Goal: Task Accomplishment & Management: Use online tool/utility

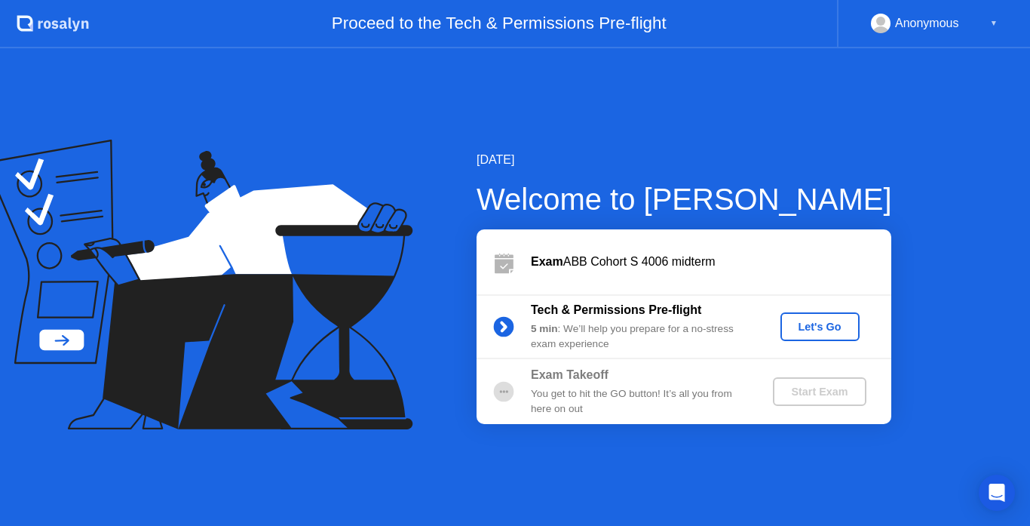
click at [826, 320] on div "Let's Go" at bounding box center [819, 326] width 67 height 12
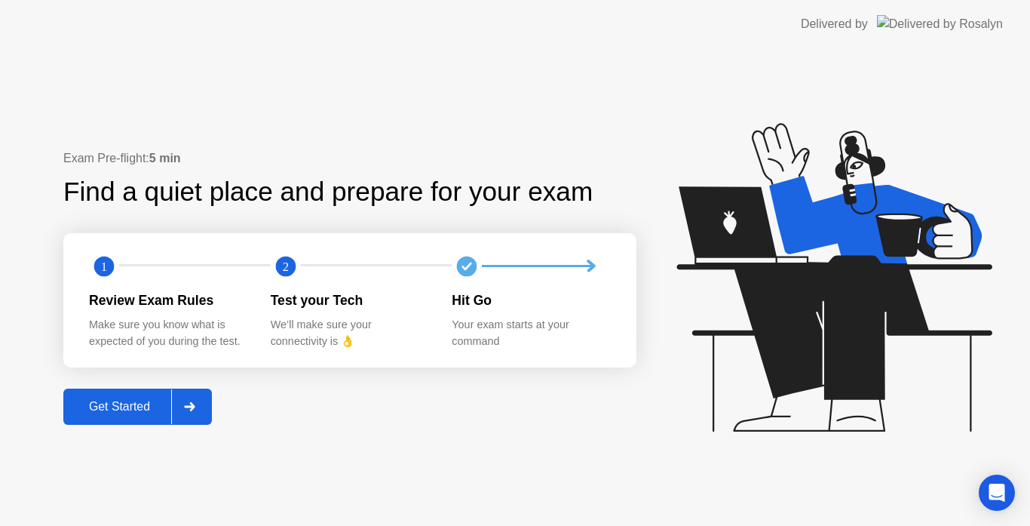
click at [195, 400] on div at bounding box center [189, 406] width 36 height 35
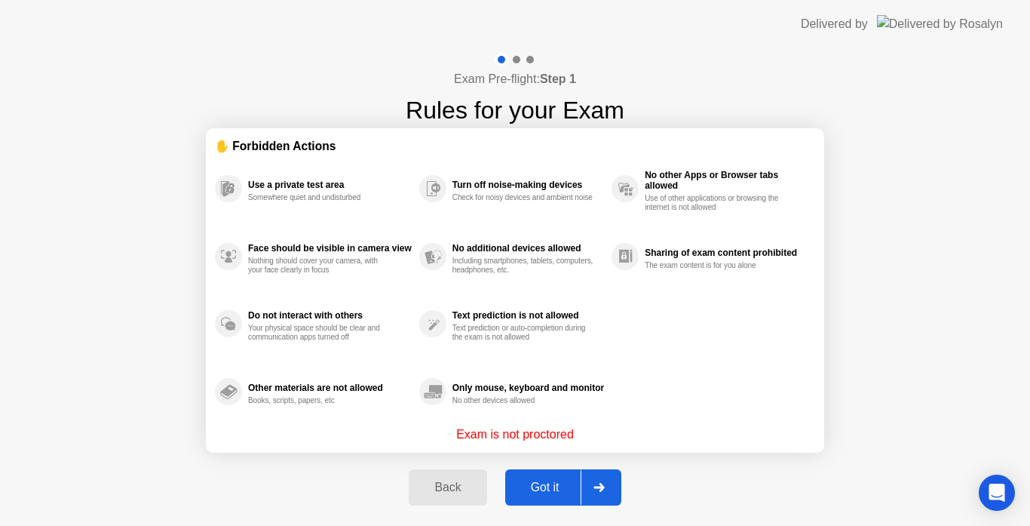
click at [604, 476] on div at bounding box center [599, 487] width 36 height 35
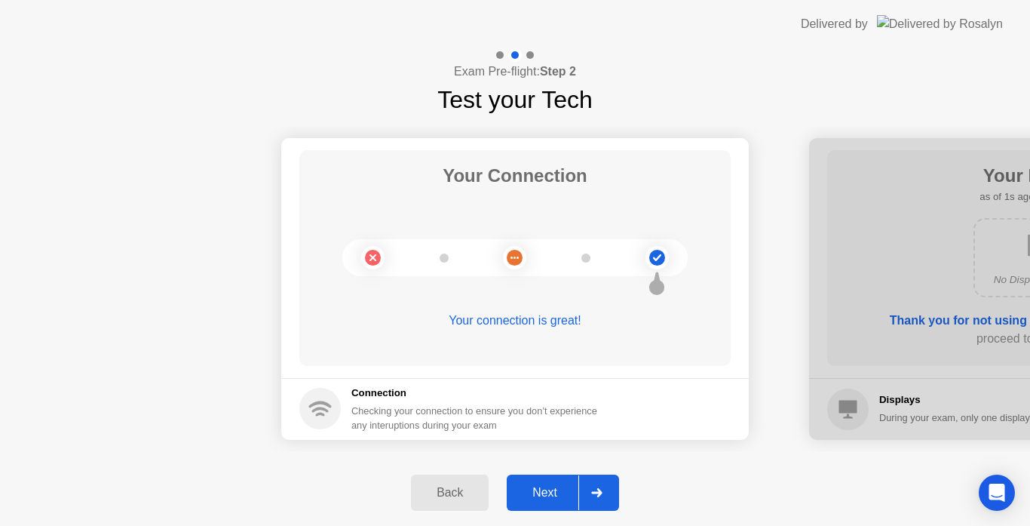
click at [604, 476] on div at bounding box center [596, 492] width 36 height 35
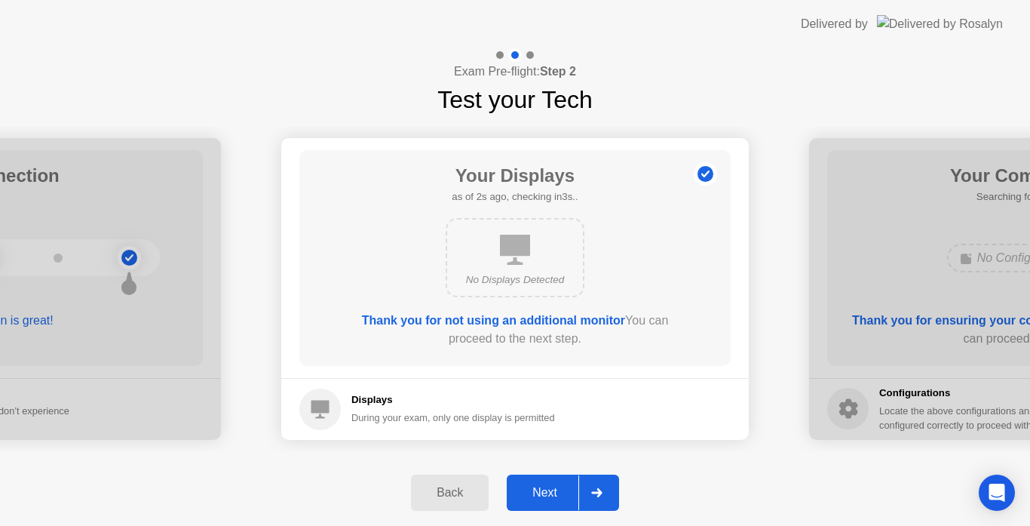
click at [601, 486] on div at bounding box center [596, 492] width 36 height 35
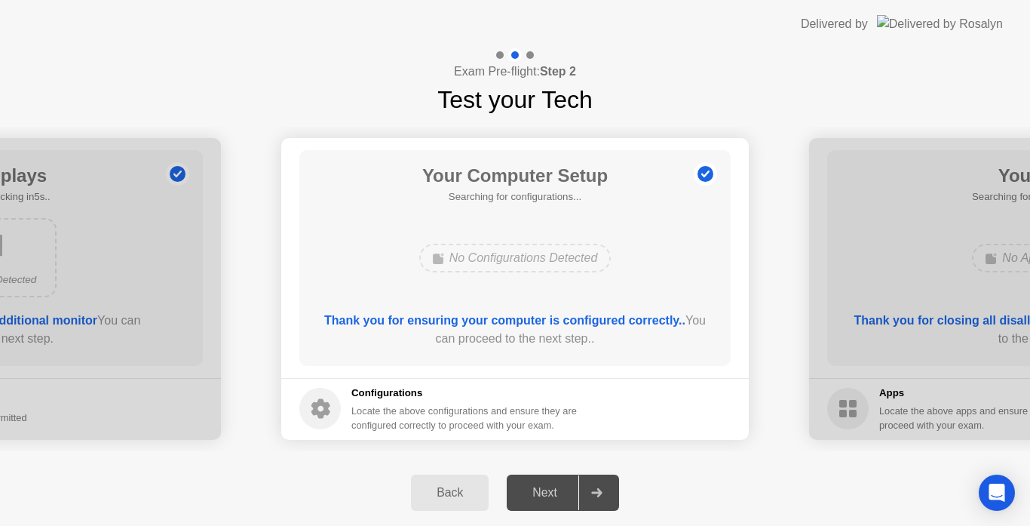
click at [601, 486] on div at bounding box center [596, 492] width 36 height 35
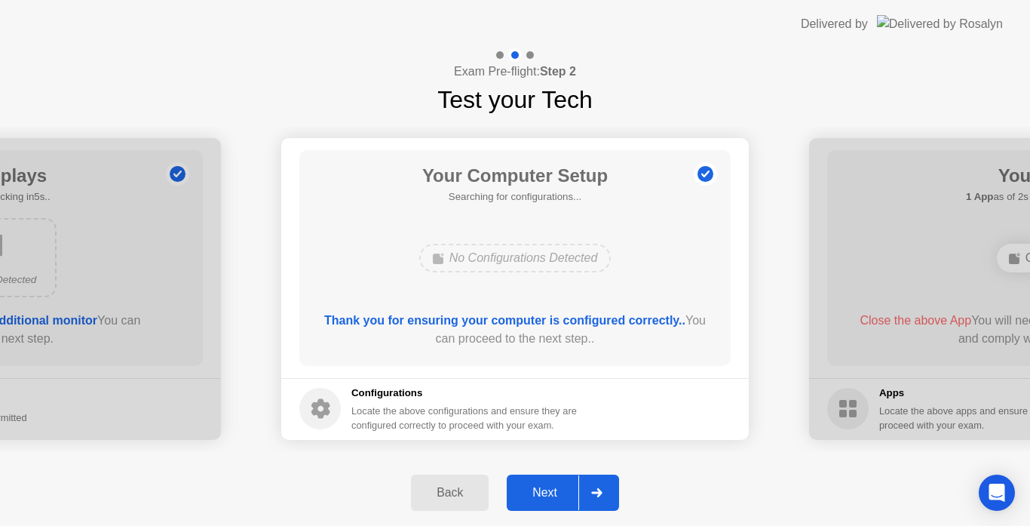
click at [602, 490] on icon at bounding box center [596, 492] width 11 height 9
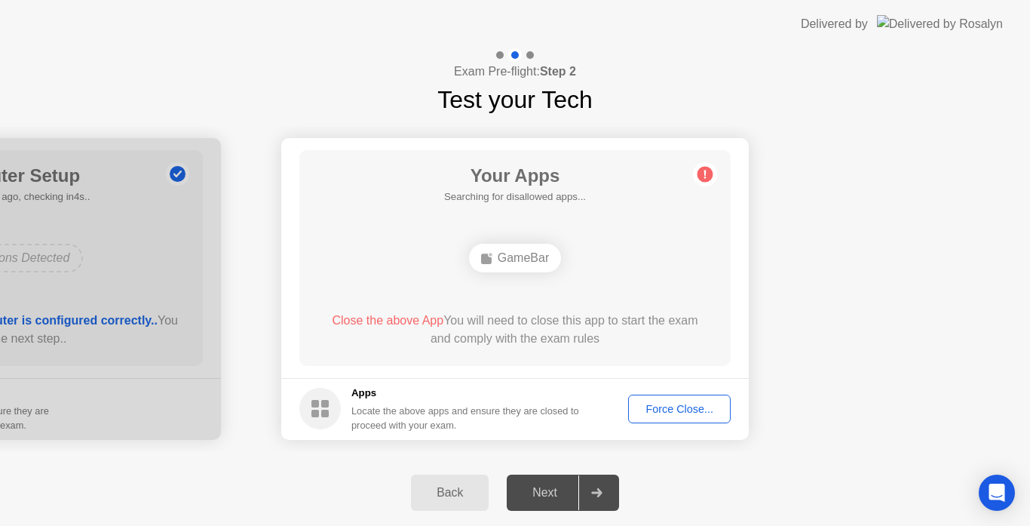
click at [673, 404] on div "Force Close..." at bounding box center [679, 409] width 92 height 12
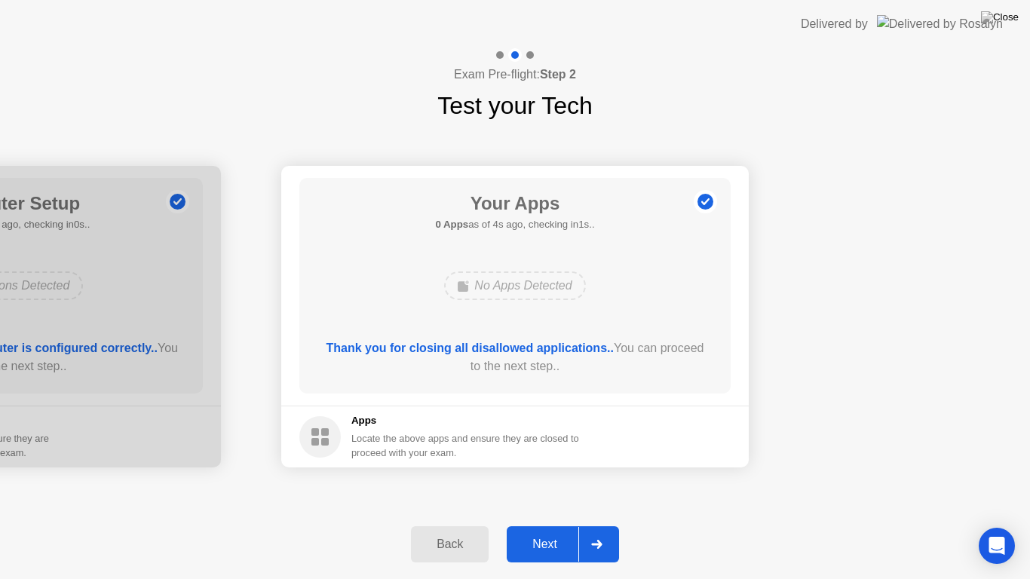
click at [599, 525] on icon at bounding box center [596, 544] width 11 height 9
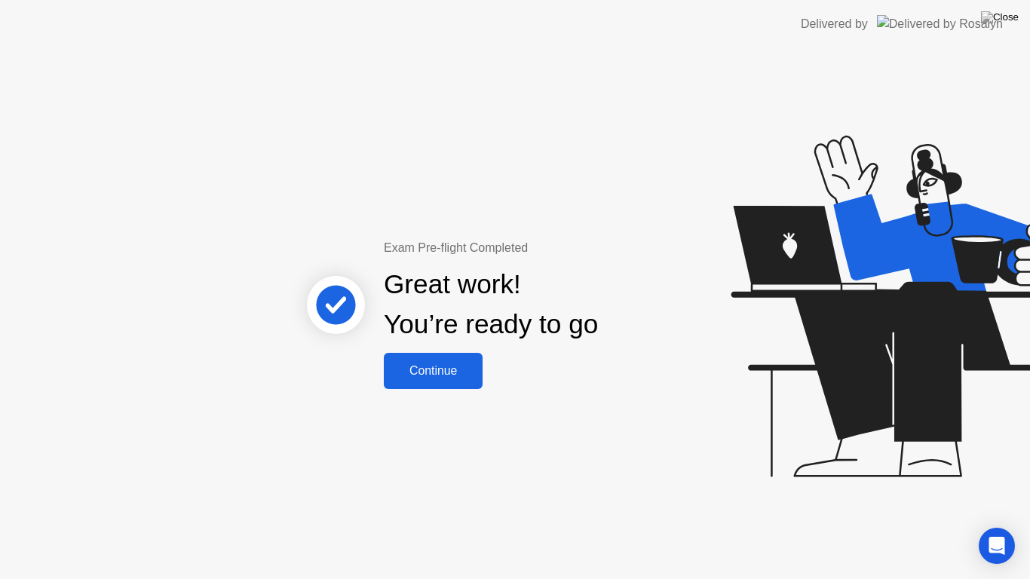
click at [435, 359] on button "Continue" at bounding box center [433, 371] width 99 height 36
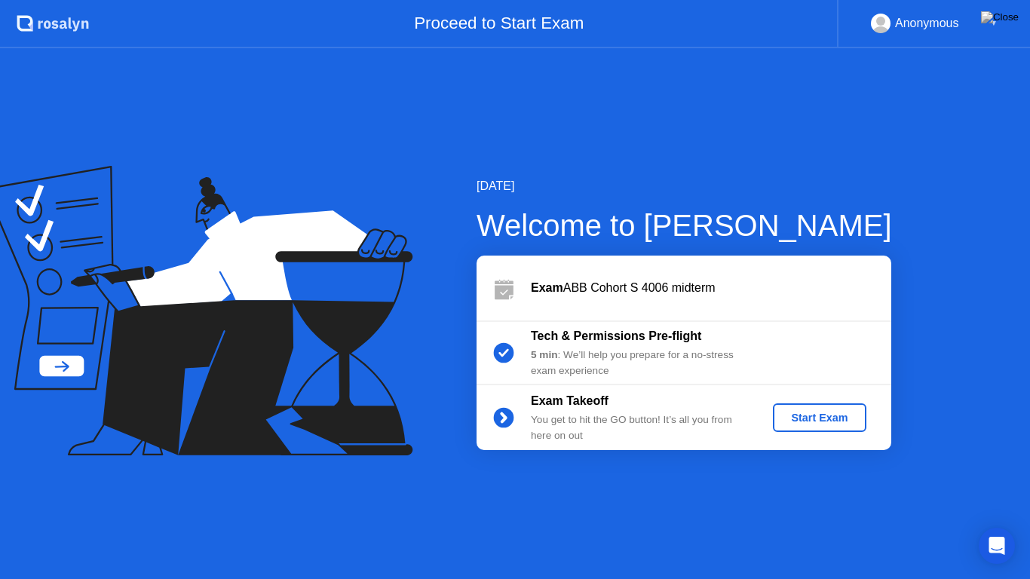
click at [782, 409] on button "Start Exam" at bounding box center [819, 417] width 93 height 29
